Goal: Find contact information: Find contact information

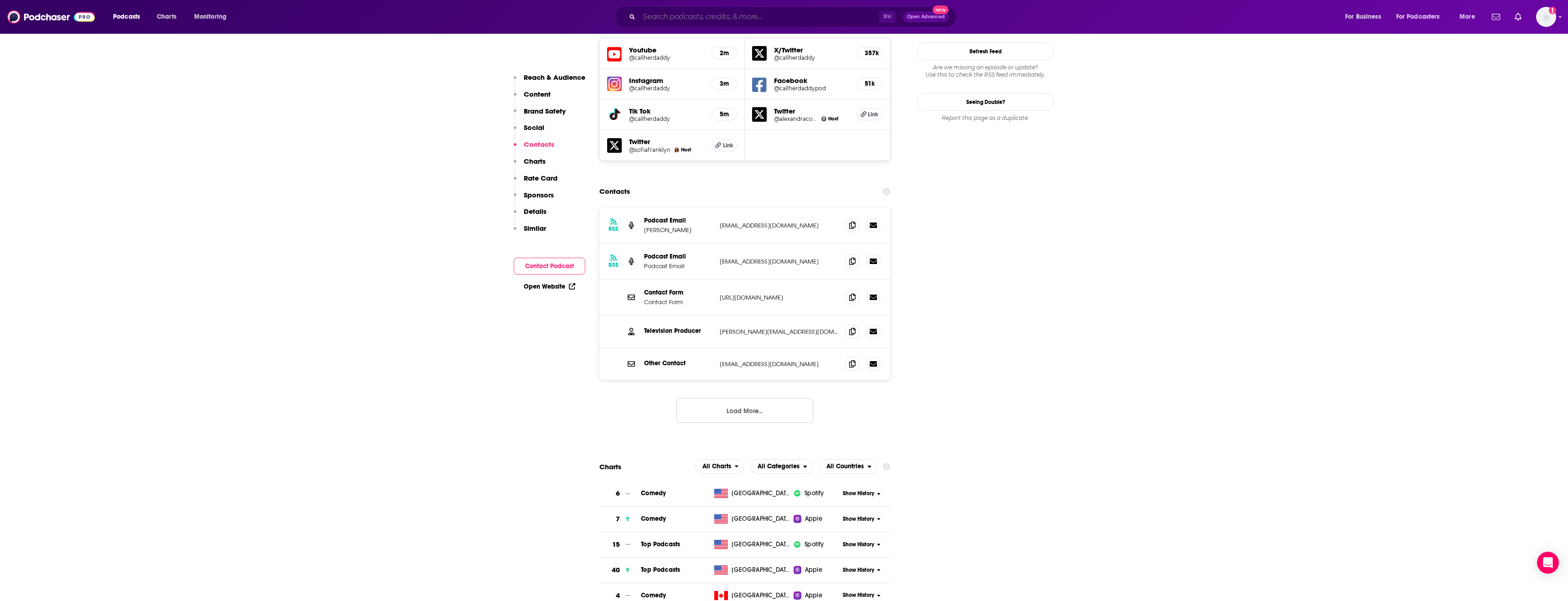
click at [751, 14] on input "Search podcasts, credits, & more..." at bounding box center [758, 16] width 240 height 14
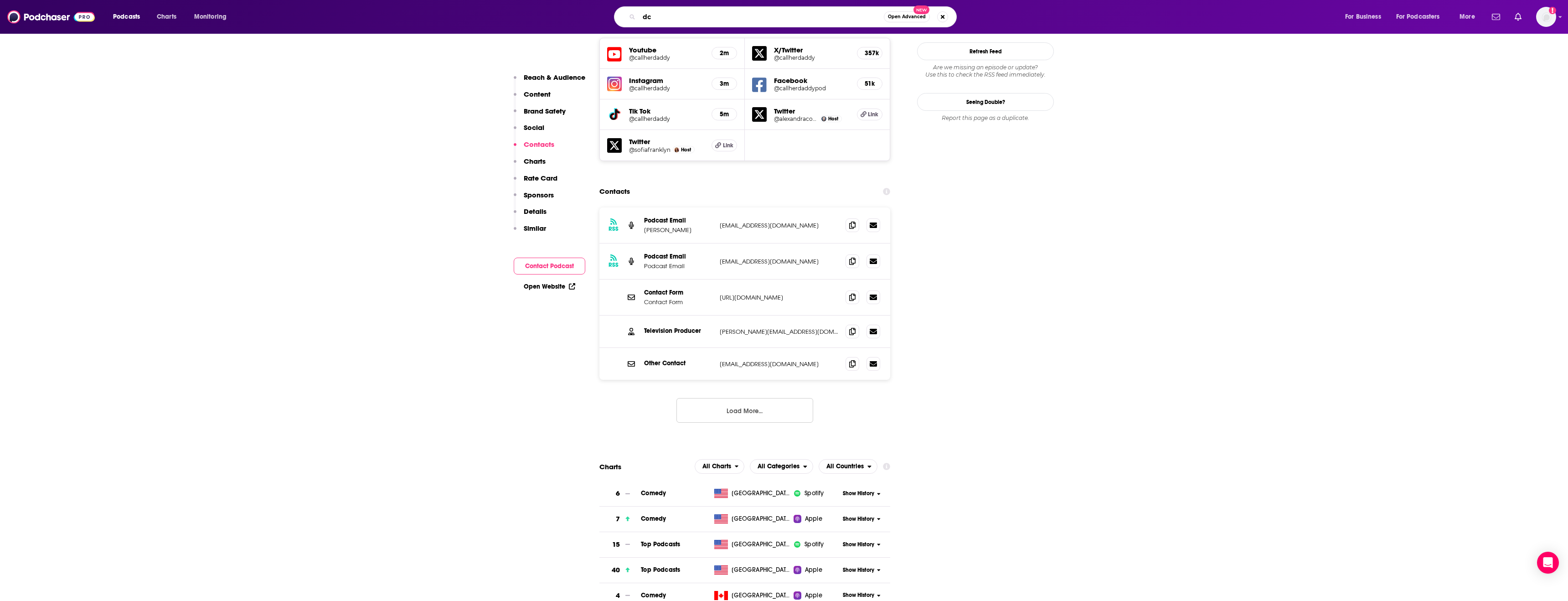
type input "d"
type input "school of greatness"
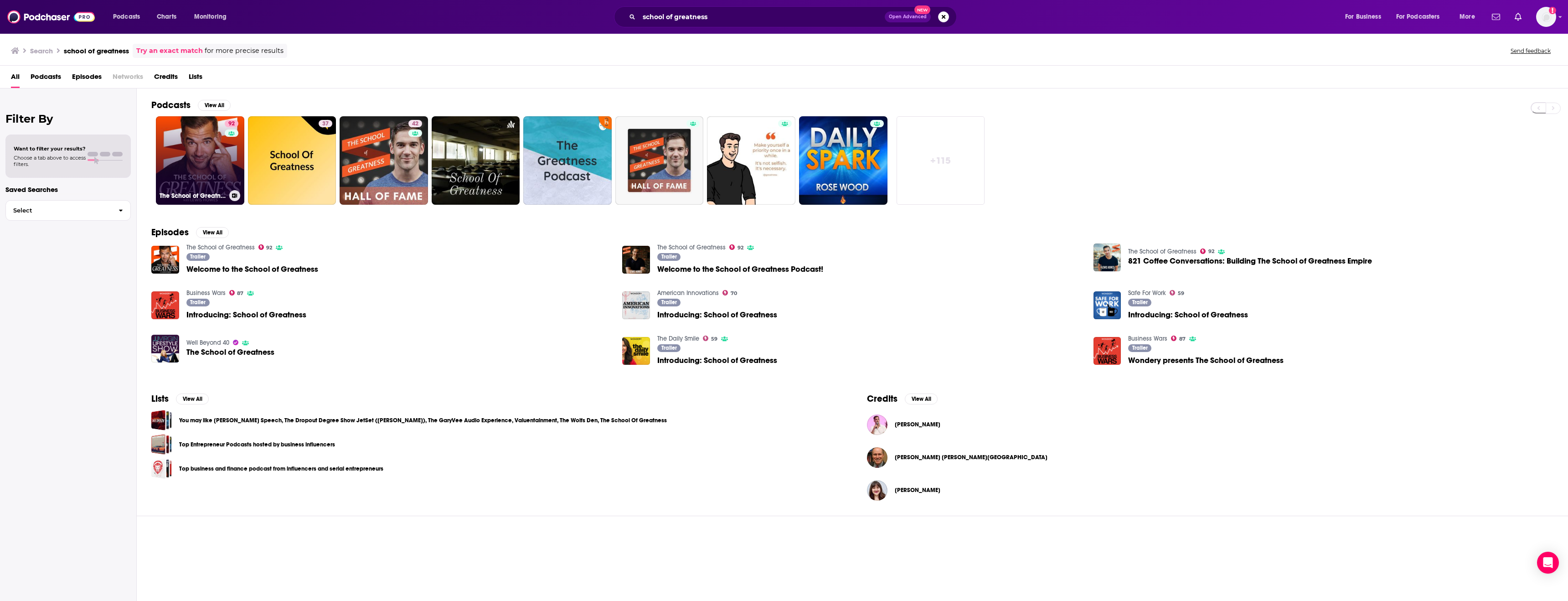
click at [208, 175] on link "92 The School of Greatness" at bounding box center [200, 160] width 88 height 88
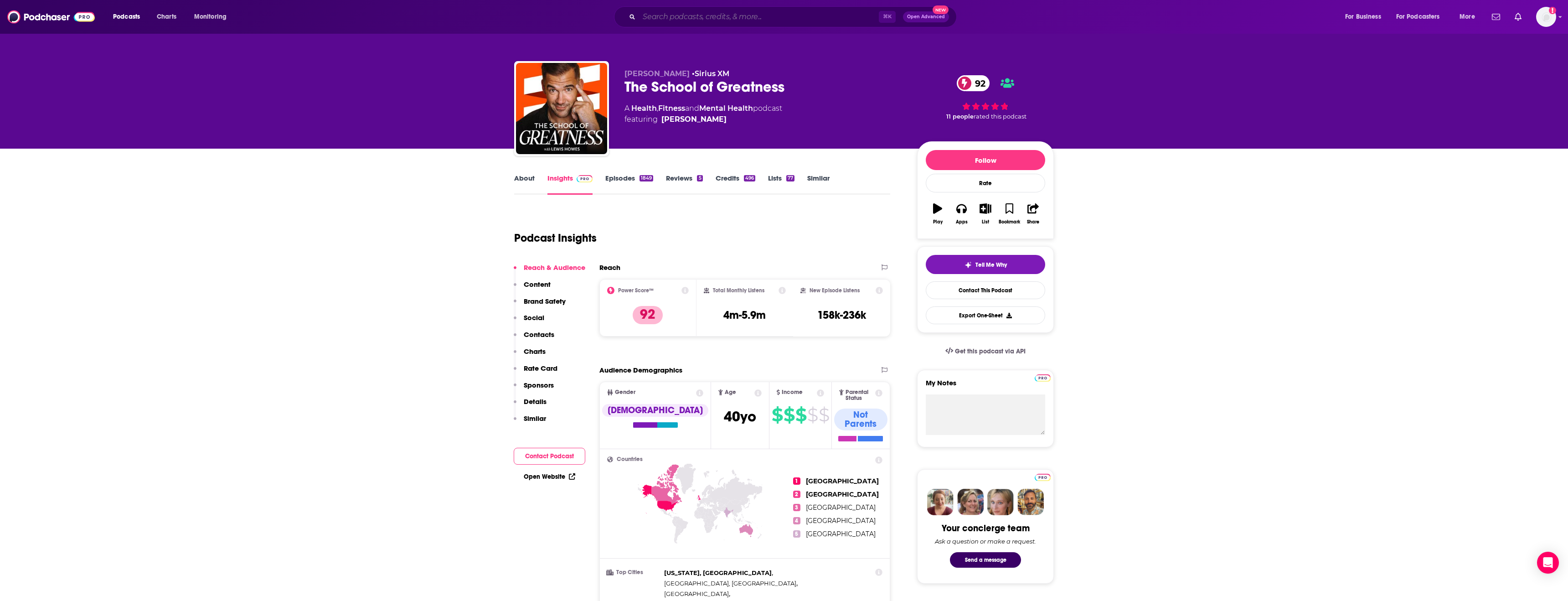
click at [835, 14] on input "Search podcasts, credits, & more..." at bounding box center [758, 16] width 240 height 14
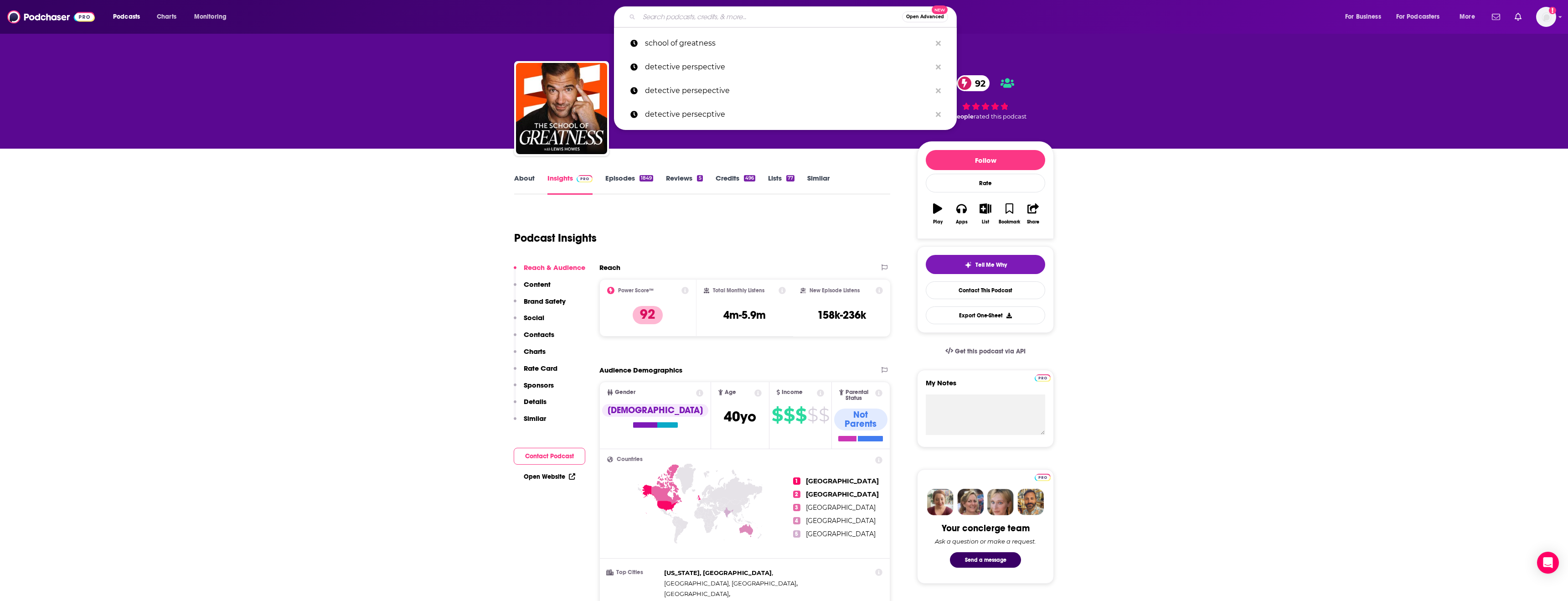
click at [835, 14] on input "Search podcasts, credits, & more..." at bounding box center [770, 16] width 263 height 14
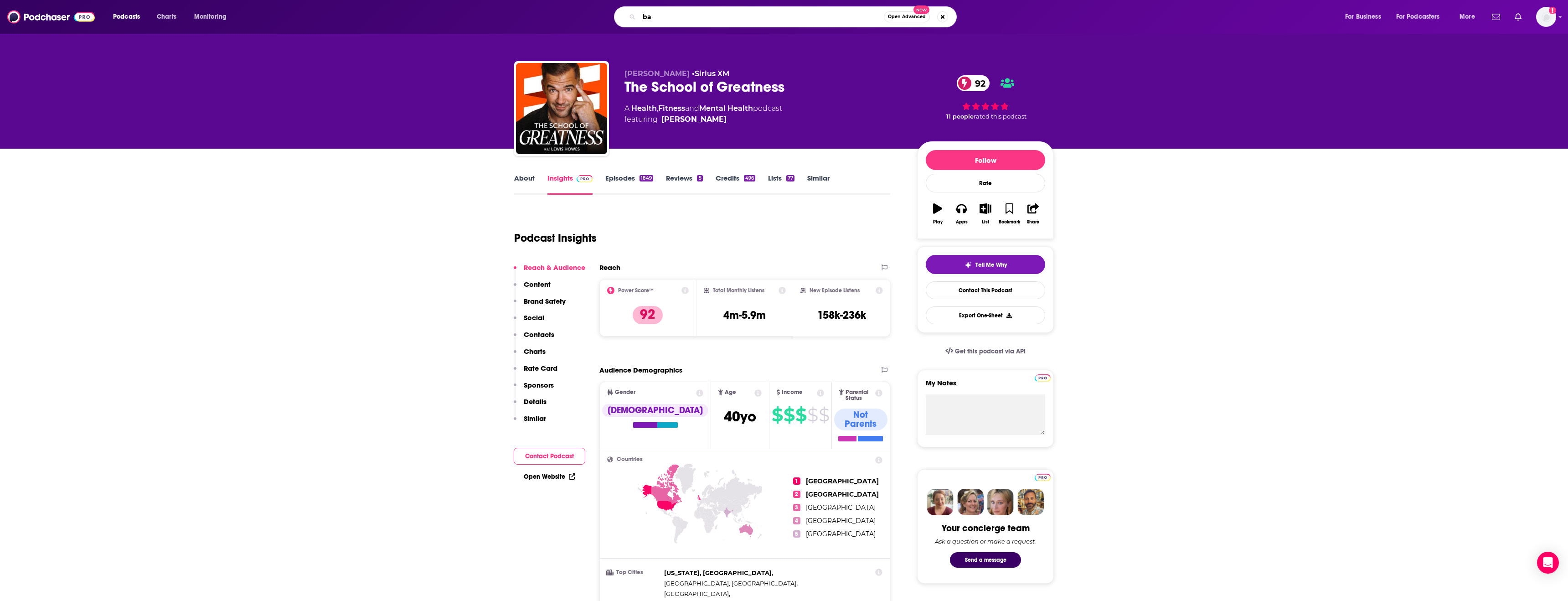
type input "b"
type input "pardon my take"
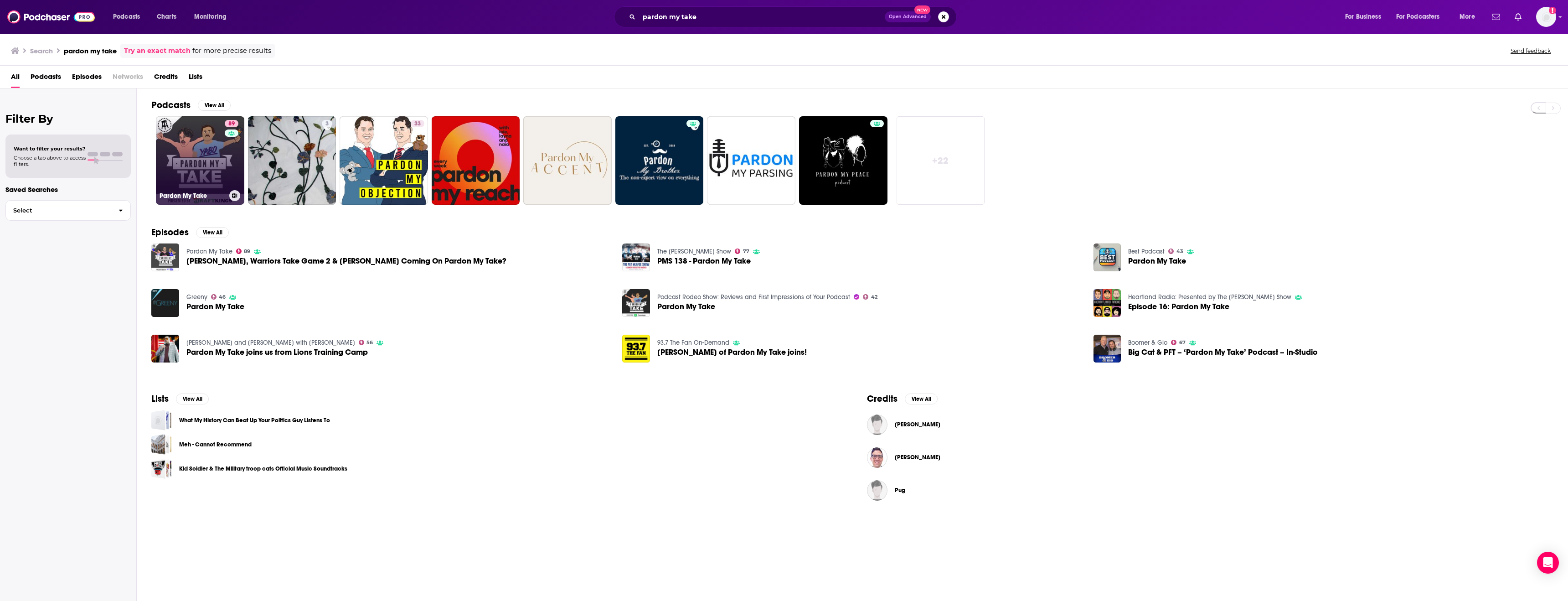
click at [221, 157] on link "89 Pardon My Take" at bounding box center [200, 160] width 88 height 88
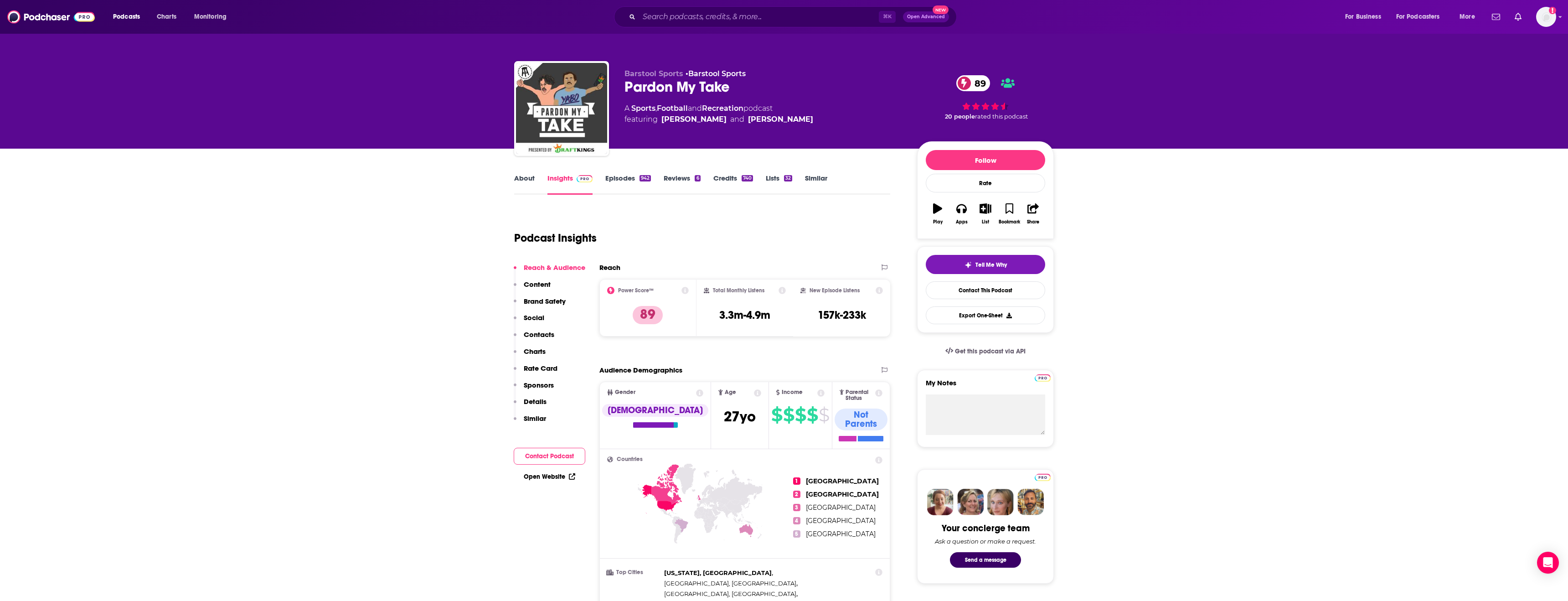
click at [539, 333] on p "Contacts" at bounding box center [539, 334] width 31 height 9
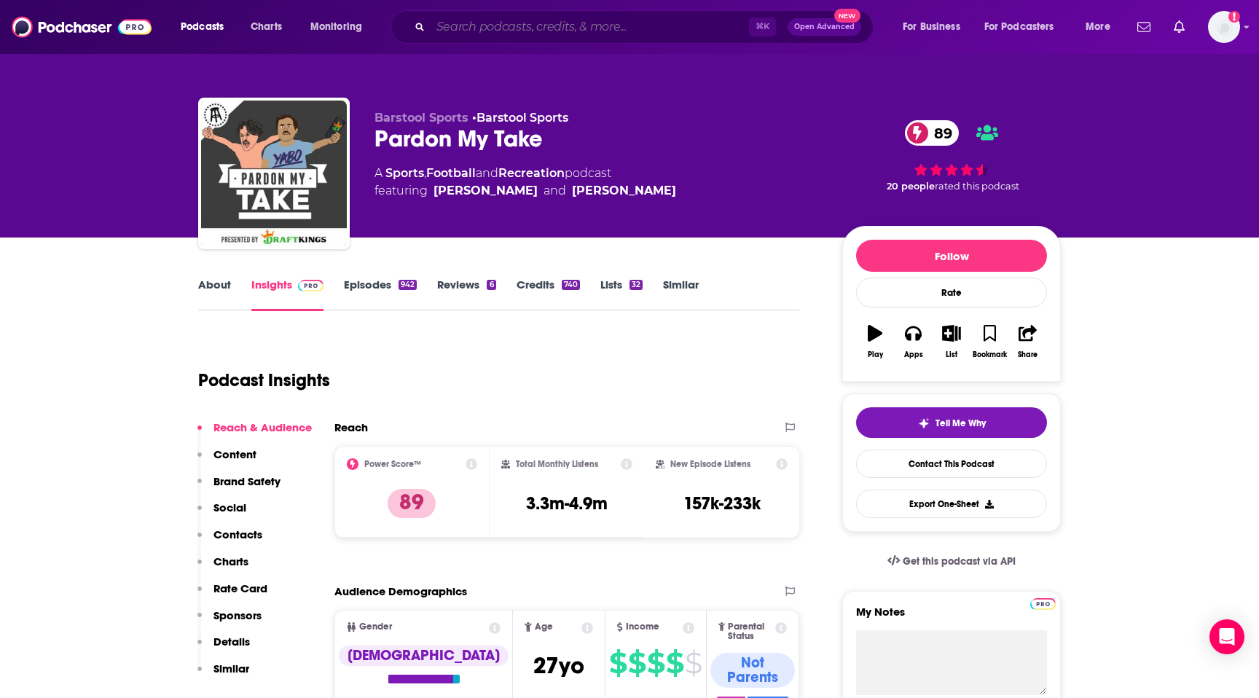
click at [545, 37] on input "Search podcasts, credits, & more..." at bounding box center [590, 26] width 318 height 23
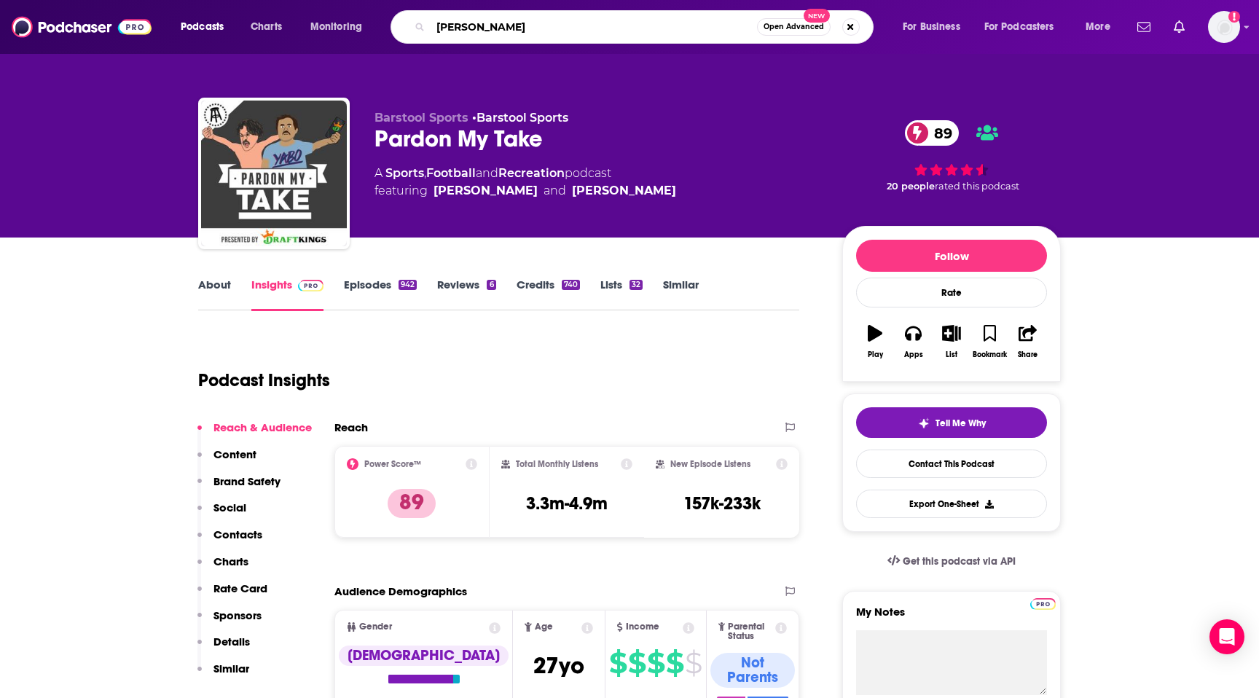
type input "[PERSON_NAME]"
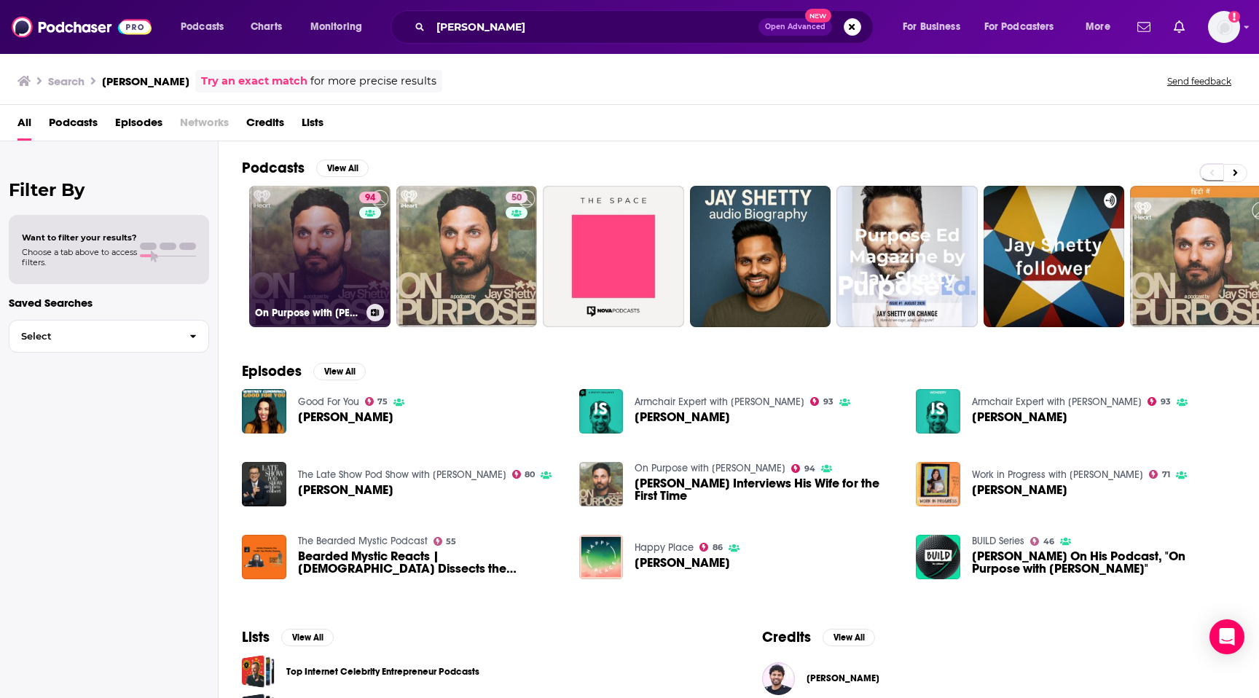
click at [366, 256] on div "94" at bounding box center [371, 248] width 25 height 112
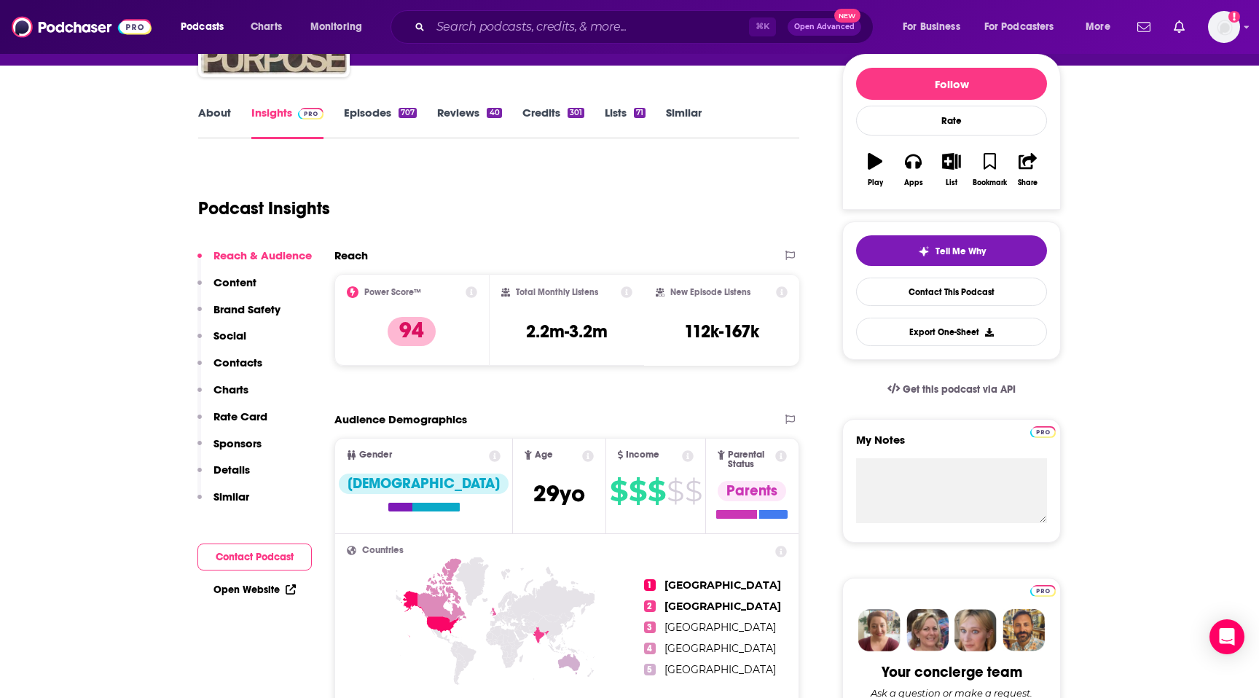
scroll to position [178, 0]
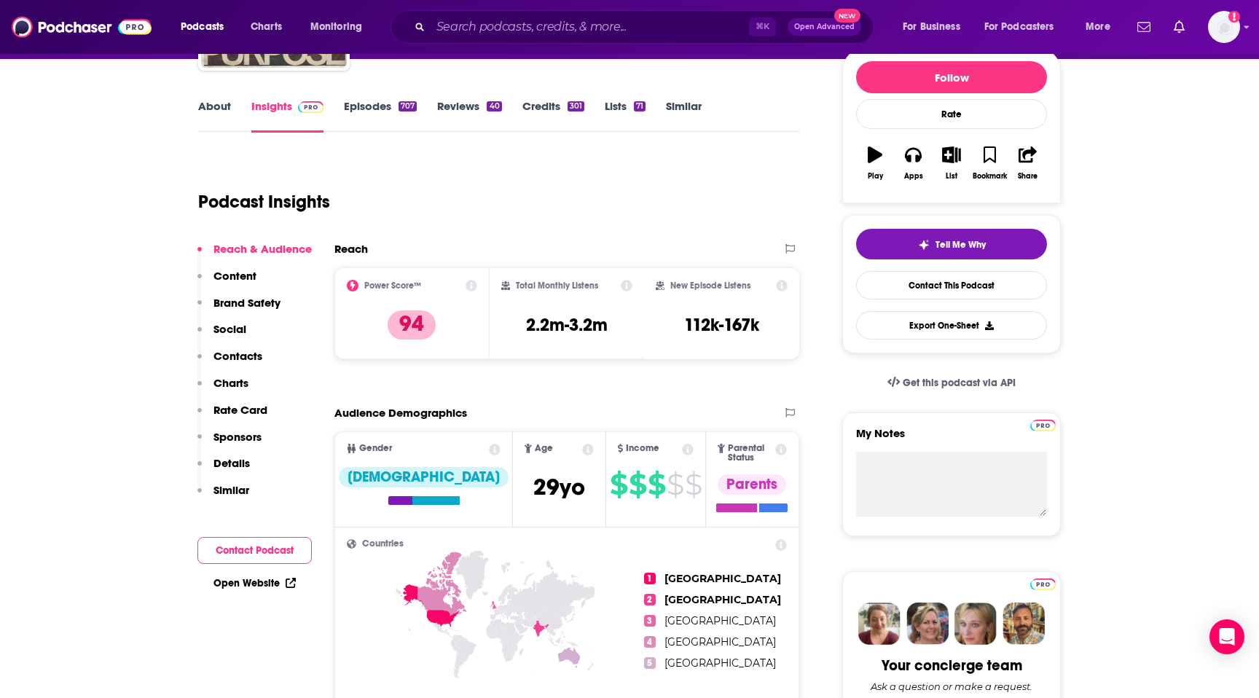
click at [237, 360] on p "Contacts" at bounding box center [237, 356] width 49 height 14
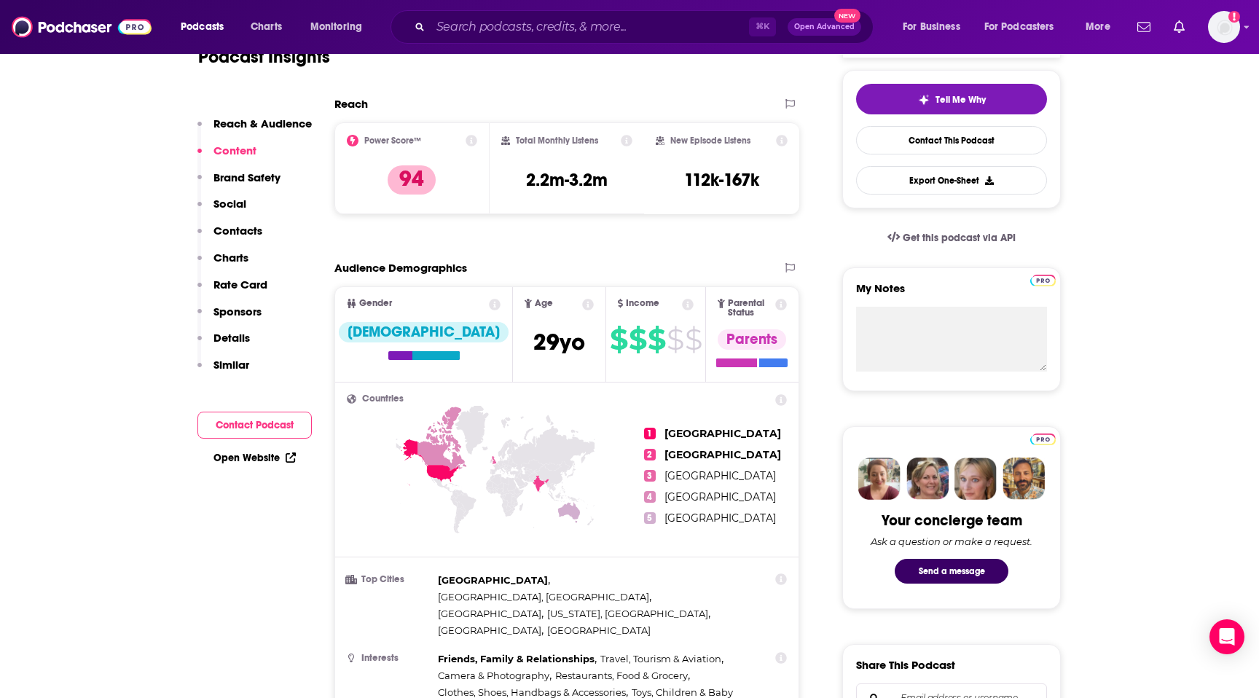
scroll to position [0, 0]
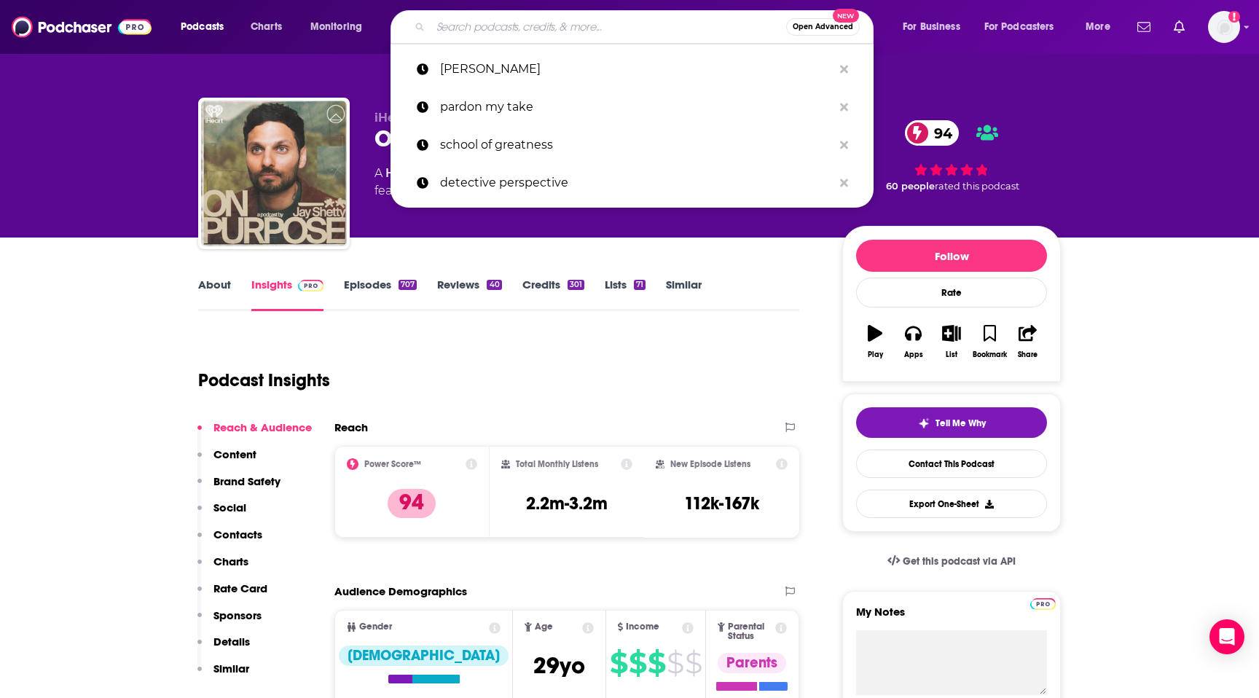
click at [571, 27] on input "Search podcasts, credits, & more..." at bounding box center [608, 26] width 355 height 23
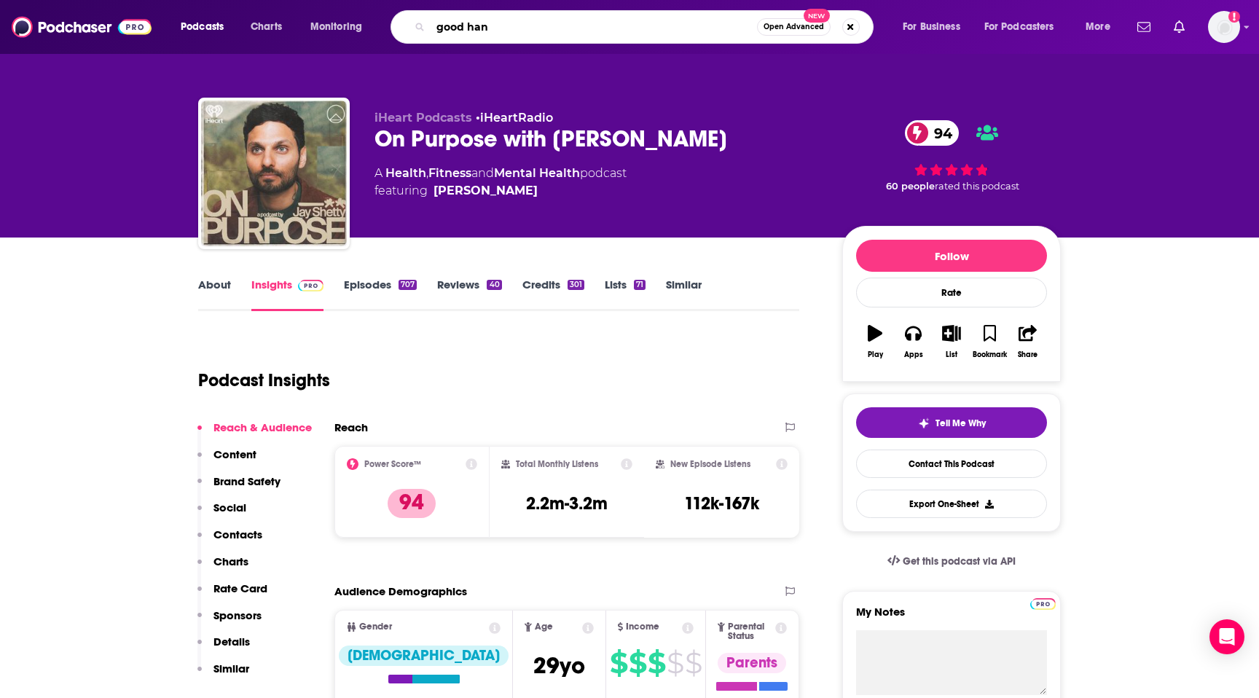
type input "good hang"
